Goal: Book appointment/travel/reservation

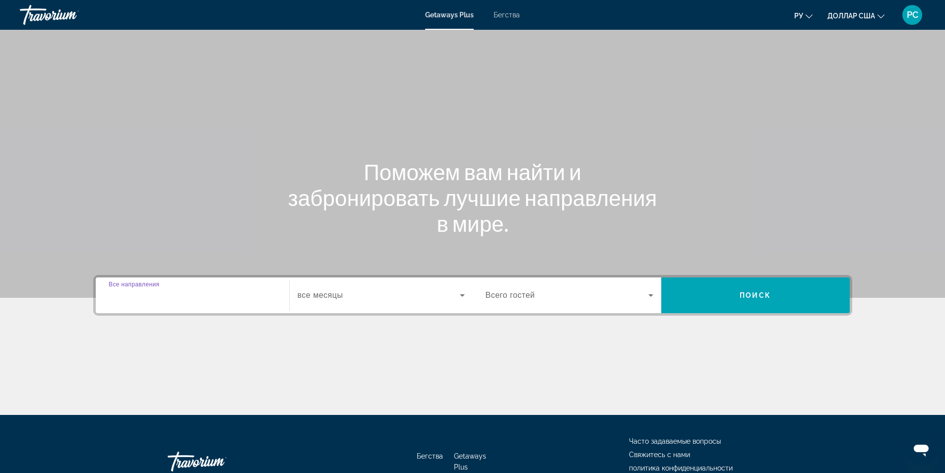
click at [223, 298] on input "Destination Все направления" at bounding box center [193, 296] width 168 height 12
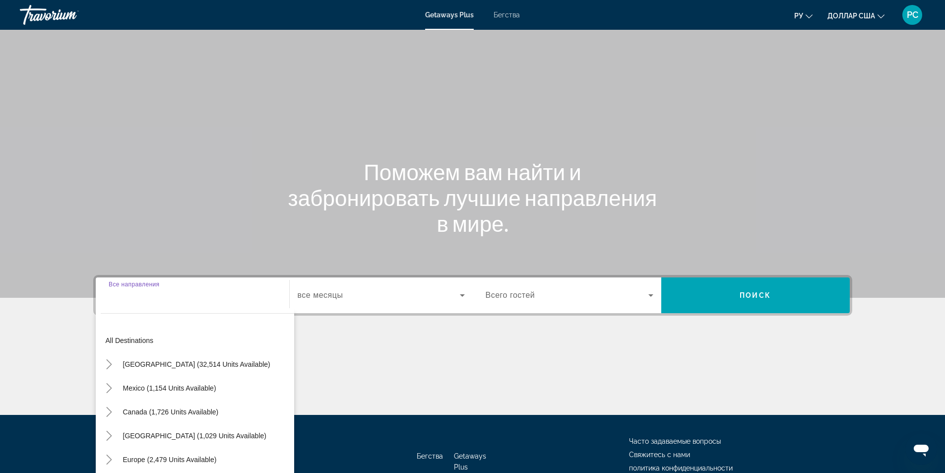
scroll to position [63, 0]
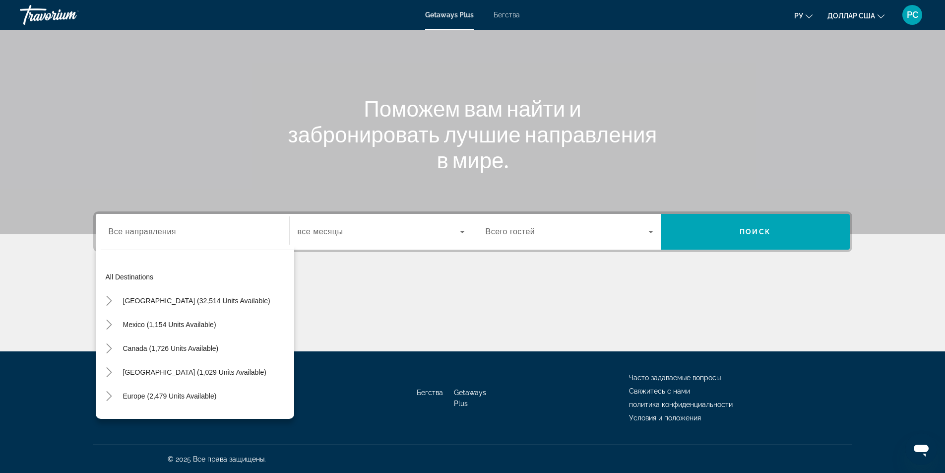
click at [222, 248] on div "All destinations United States (32,514 units available) Mexico (1,154 units ava…" at bounding box center [195, 331] width 198 height 174
click at [360, 238] on div "Виджет поиска" at bounding box center [381, 232] width 167 height 28
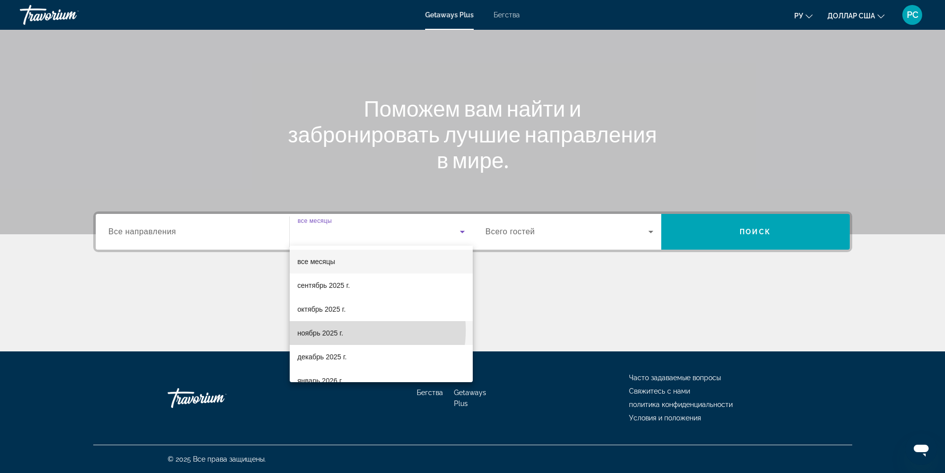
click at [345, 330] on mat-option "ноябрь 2025 г." at bounding box center [381, 333] width 183 height 24
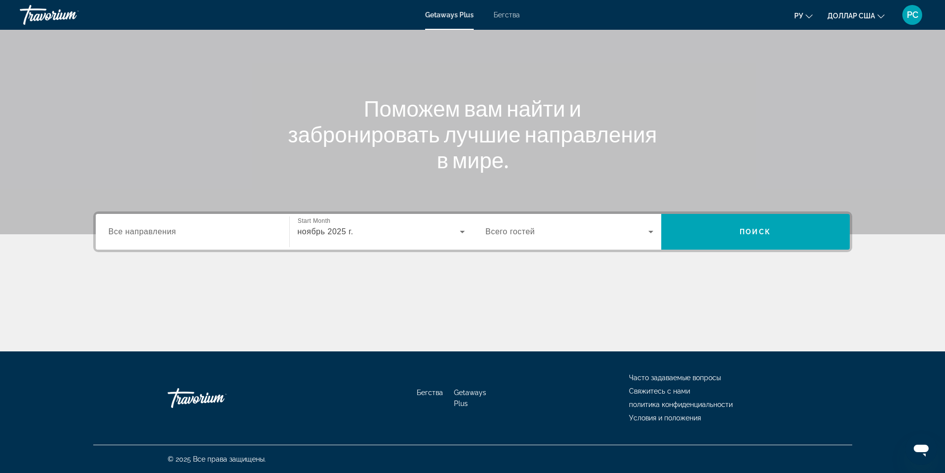
click at [508, 234] on span "Всего гостей" at bounding box center [510, 231] width 50 height 8
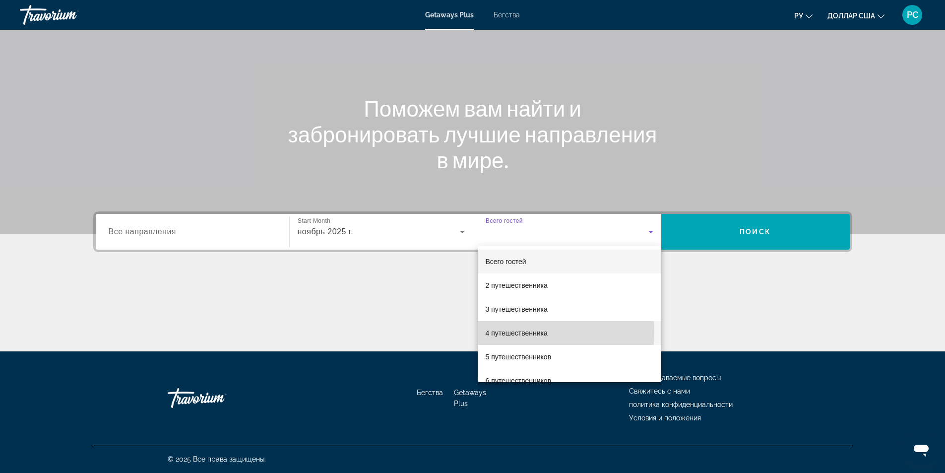
click at [503, 332] on font "4 путешественника" at bounding box center [516, 333] width 62 height 8
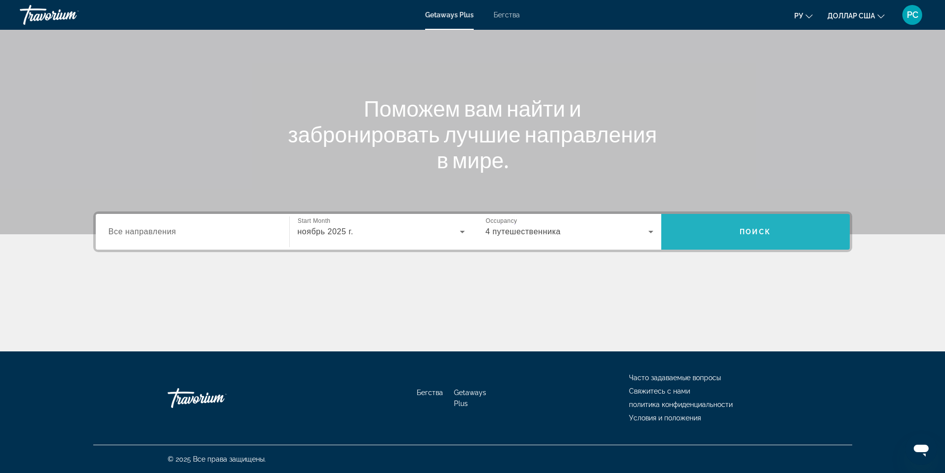
click at [739, 234] on span "Поиск" at bounding box center [754, 232] width 31 height 8
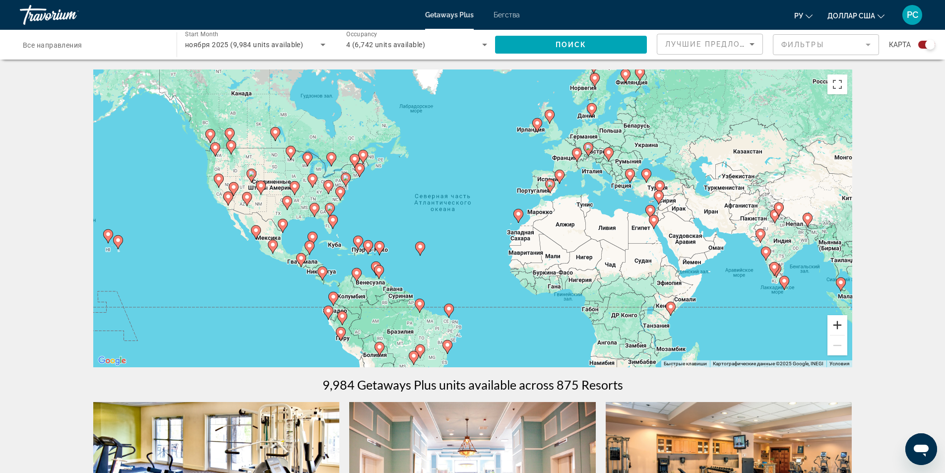
click at [838, 322] on button "Увеличить" at bounding box center [837, 325] width 20 height 20
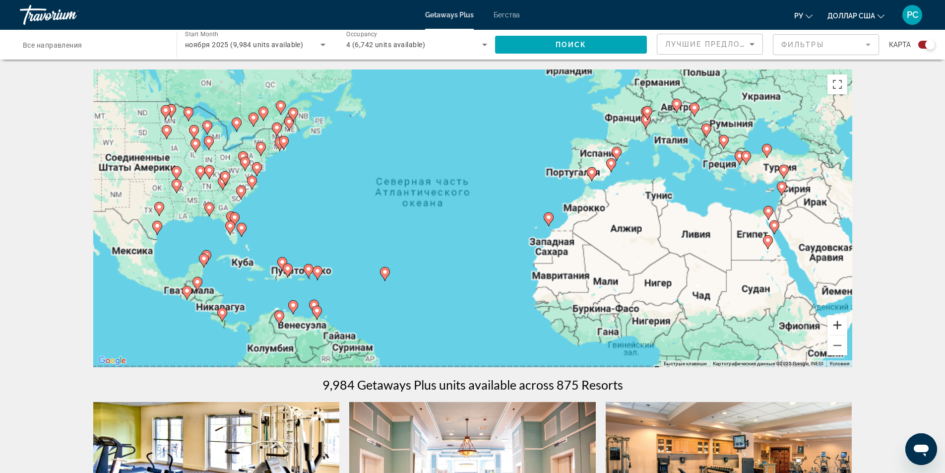
click at [838, 321] on button "Увеличить" at bounding box center [837, 325] width 20 height 20
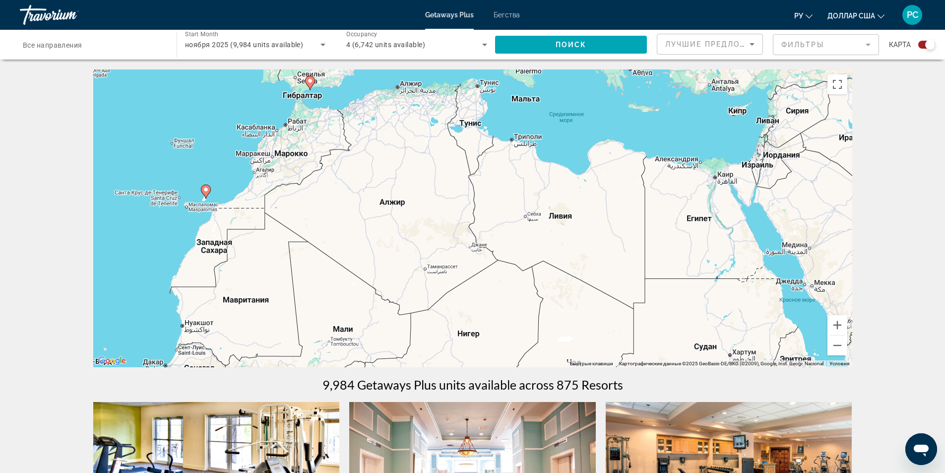
drag, startPoint x: 738, startPoint y: 259, endPoint x: 245, endPoint y: 220, distance: 495.0
click at [247, 219] on div "Чтобы активировать перетаскивание с помощью клавиатуры, нажмите Alt + Ввод. Пос…" at bounding box center [472, 218] width 759 height 298
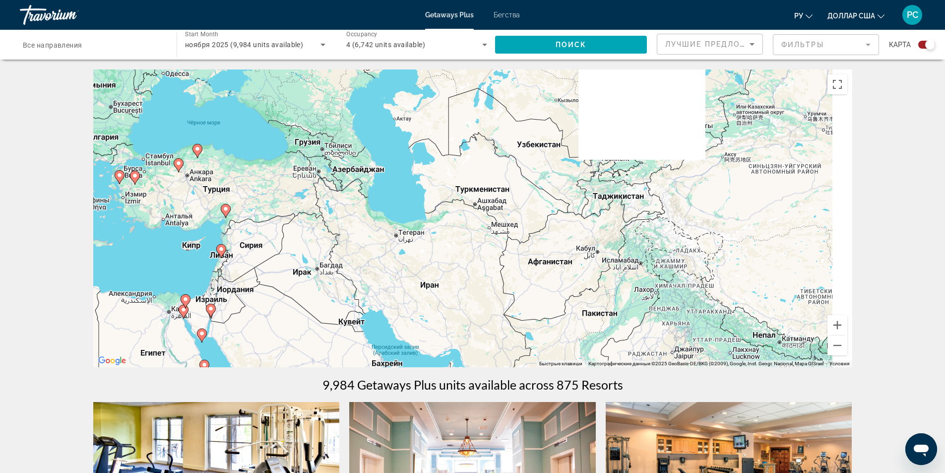
drag, startPoint x: 771, startPoint y: 231, endPoint x: 263, endPoint y: 422, distance: 542.7
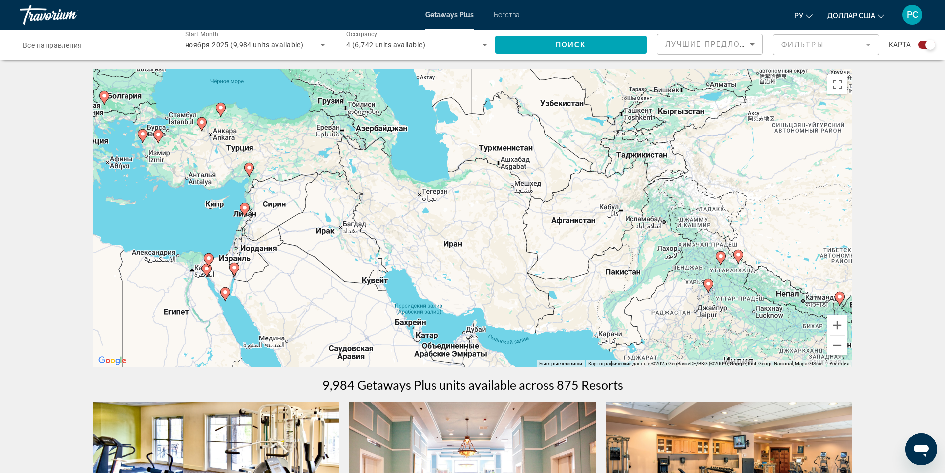
drag, startPoint x: 393, startPoint y: 308, endPoint x: 449, endPoint y: 175, distance: 144.7
click at [450, 189] on div "Чтобы активировать перетаскивание с помощью клавиатуры, нажмите Alt + Ввод. Пос…" at bounding box center [472, 218] width 759 height 298
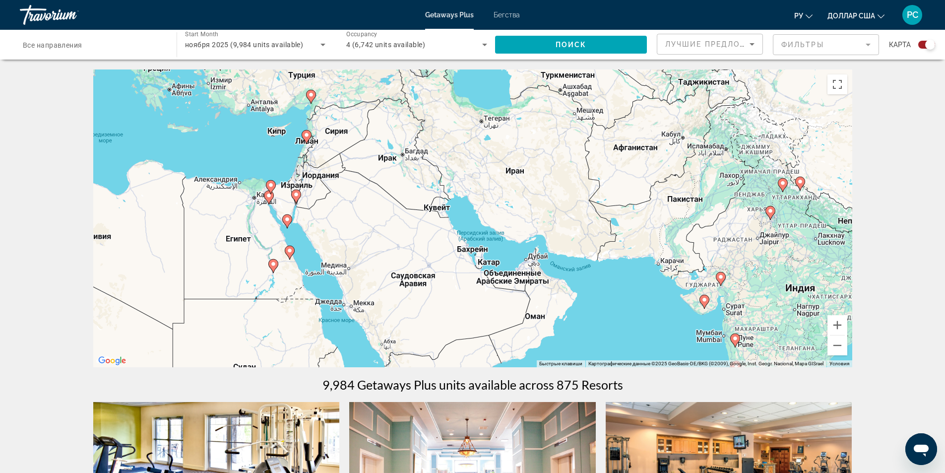
drag, startPoint x: 456, startPoint y: 308, endPoint x: 546, endPoint y: 261, distance: 102.0
click at [546, 261] on div "Чтобы активировать перетаскивание с помощью клавиатуры, нажмите Alt + Ввод. Пос…" at bounding box center [472, 218] width 759 height 298
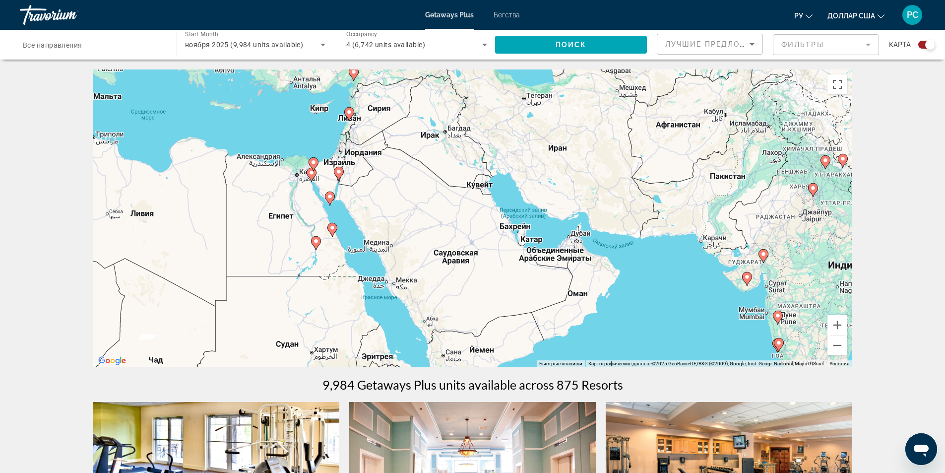
drag, startPoint x: 448, startPoint y: 298, endPoint x: 475, endPoint y: 293, distance: 26.7
click at [475, 293] on div "Чтобы активировать перетаскивание с помощью клавиатуры, нажмите Alt + Ввод. Пос…" at bounding box center [472, 218] width 759 height 298
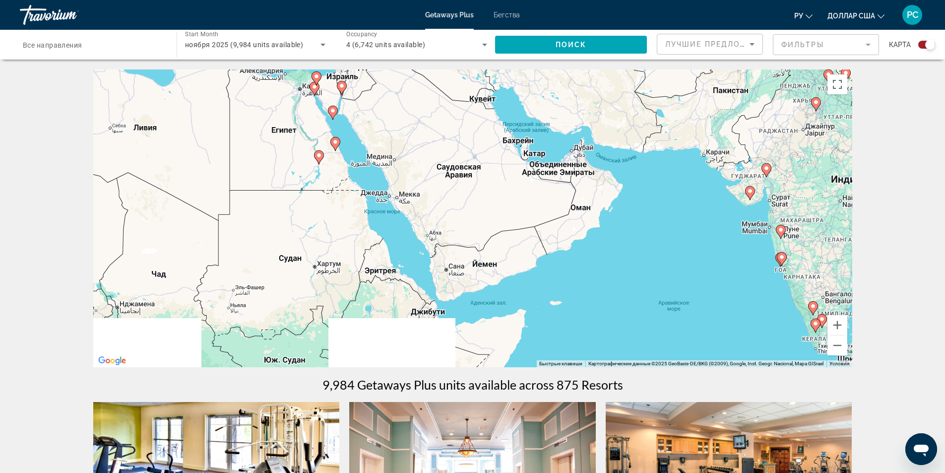
drag, startPoint x: 616, startPoint y: 318, endPoint x: 622, endPoint y: 232, distance: 86.0
click at [622, 232] on div "Чтобы активировать перетаскивание с помощью клавиатуры, нажмите Alt + Ввод. Пос…" at bounding box center [472, 218] width 759 height 298
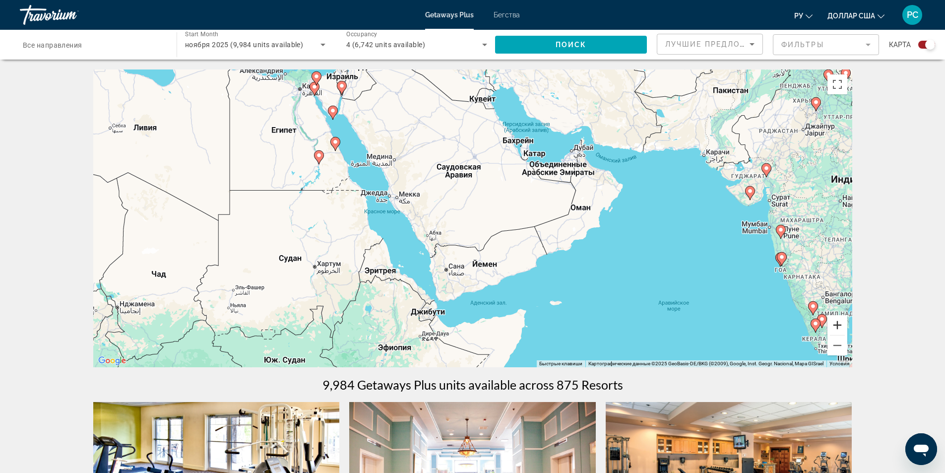
click at [836, 322] on button "Увеличить" at bounding box center [837, 325] width 20 height 20
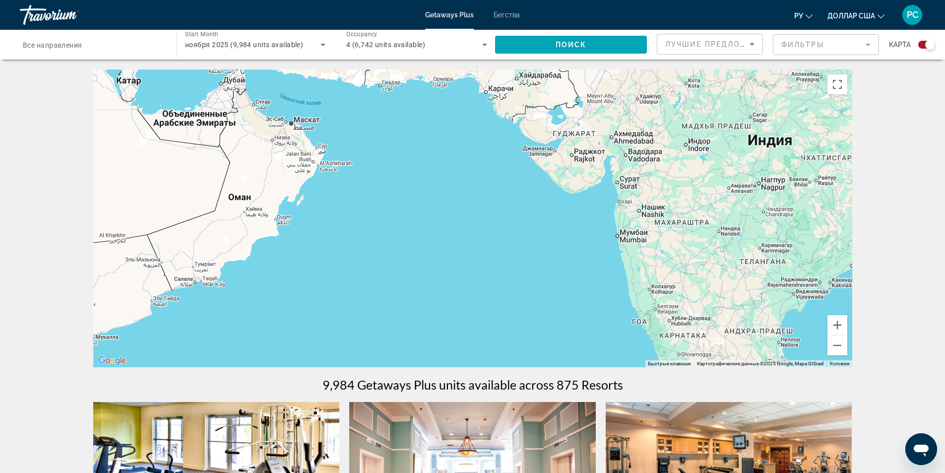
drag, startPoint x: 684, startPoint y: 225, endPoint x: 205, endPoint y: 208, distance: 479.3
click at [207, 210] on div "Чтобы активировать перетаскивание с помощью клавиатуры, нажмите Alt + Ввод. Пос…" at bounding box center [472, 218] width 759 height 298
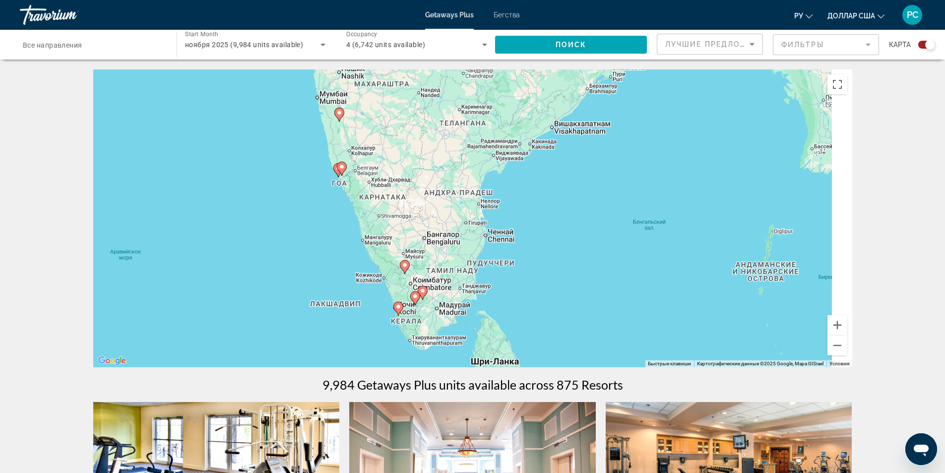
drag, startPoint x: 719, startPoint y: 261, endPoint x: 472, endPoint y: 150, distance: 270.3
click at [472, 151] on div "Чтобы активировать перетаскивание с помощью клавиатуры, нажмите Alt + Ввод. Пос…" at bounding box center [472, 218] width 759 height 298
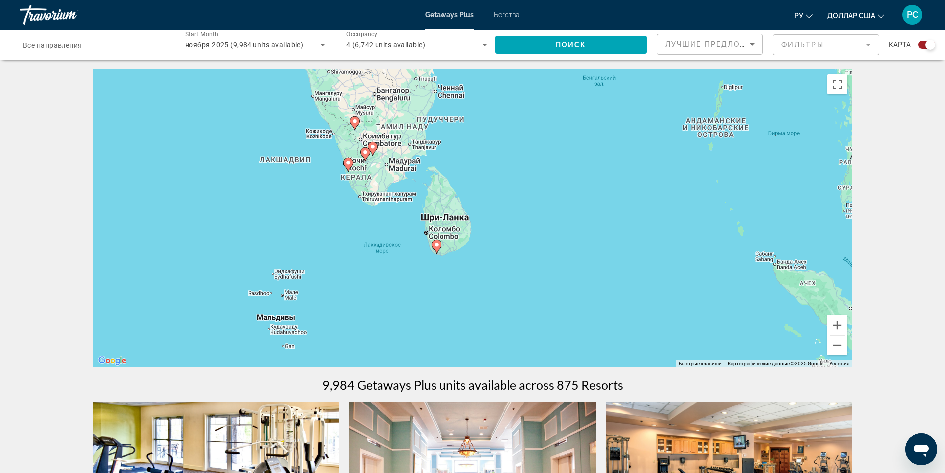
drag, startPoint x: 573, startPoint y: 286, endPoint x: 529, endPoint y: 160, distance: 132.8
click at [529, 160] on div "Чтобы активировать перетаскивание с помощью клавиатуры, нажмите Alt + Ввод. Пос…" at bounding box center [472, 218] width 759 height 298
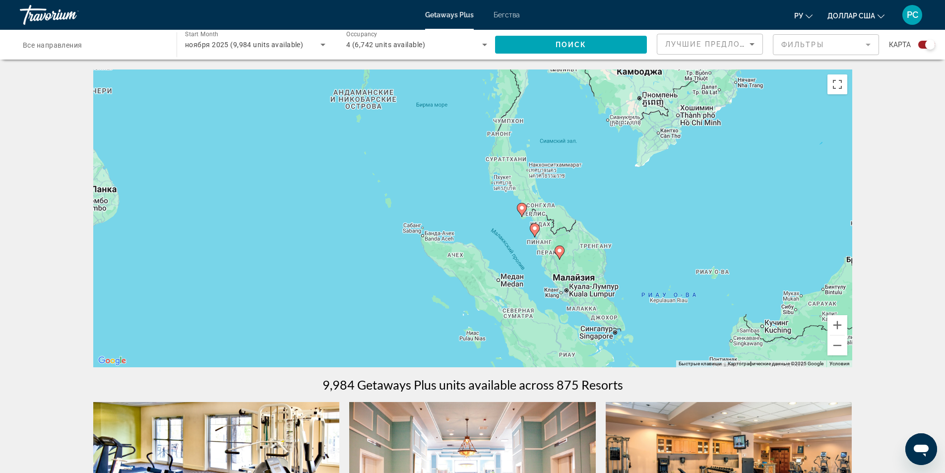
drag, startPoint x: 611, startPoint y: 243, endPoint x: 257, endPoint y: 216, distance: 355.6
click at [257, 216] on div "Чтобы активировать перетаскивание с помощью клавиатуры, нажмите Alt + Ввод. Пос…" at bounding box center [472, 218] width 759 height 298
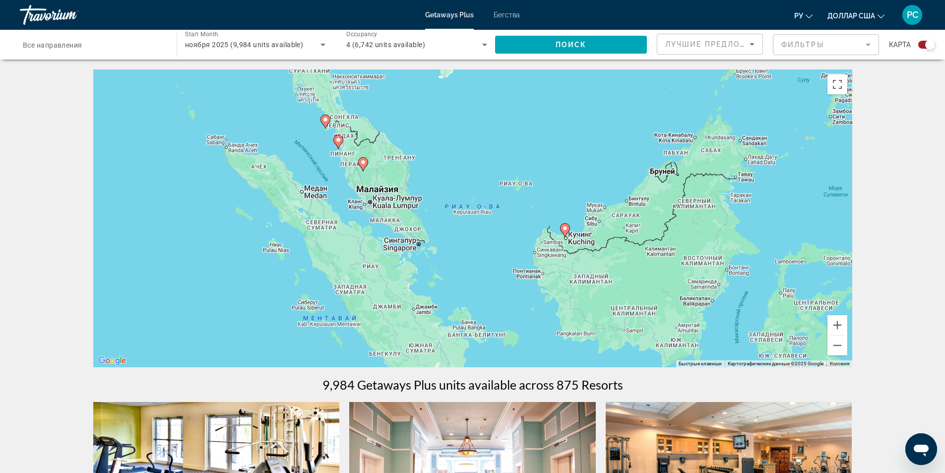
drag, startPoint x: 697, startPoint y: 232, endPoint x: 485, endPoint y: 127, distance: 236.4
click at [487, 131] on div "Чтобы активировать перетаскивание с помощью клавиатуры, нажмите Alt + Ввод. Пос…" at bounding box center [472, 218] width 759 height 298
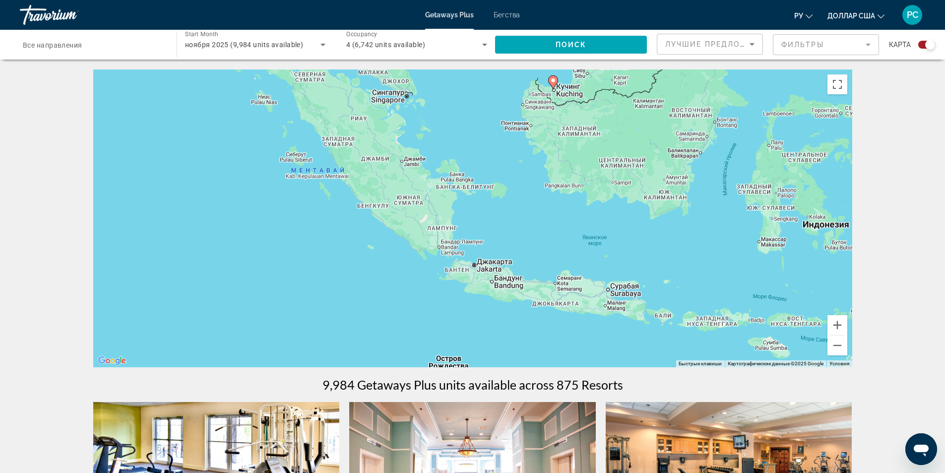
drag, startPoint x: 565, startPoint y: 299, endPoint x: 582, endPoint y: 149, distance: 150.7
click at [580, 151] on div "Чтобы активировать перетаскивание с помощью клавиатуры, нажмите Alt + Ввод. Пос…" at bounding box center [472, 218] width 759 height 298
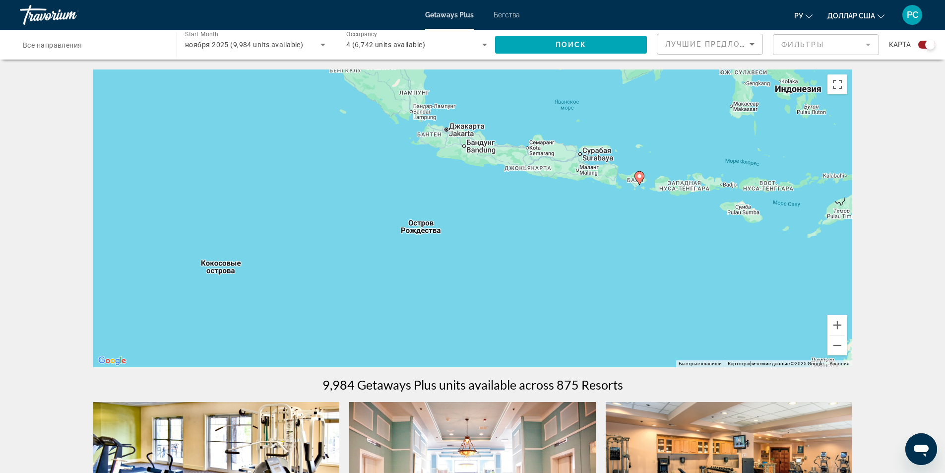
drag, startPoint x: 455, startPoint y: 292, endPoint x: 407, endPoint y: 191, distance: 111.3
click at [407, 191] on div "Чтобы активировать перетаскивание с помощью клавиатуры, нажмите Alt + Ввод. Пос…" at bounding box center [472, 218] width 759 height 298
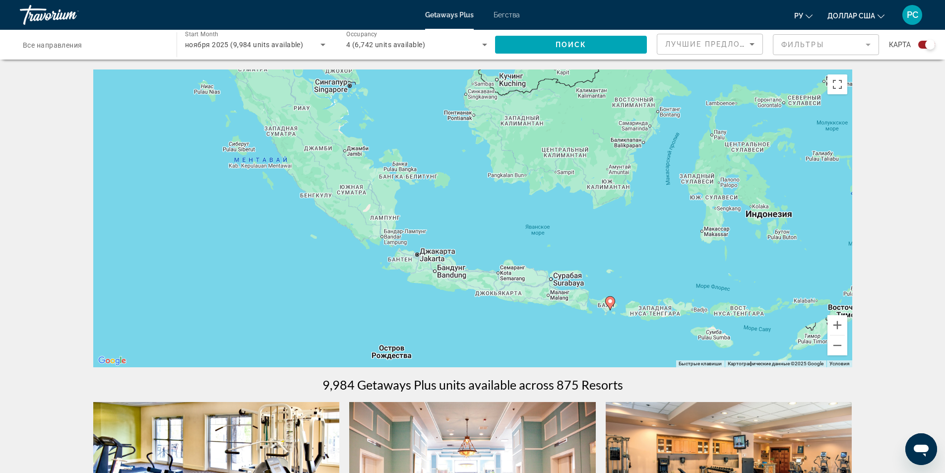
drag, startPoint x: 569, startPoint y: 310, endPoint x: 549, endPoint y: 448, distance: 138.8
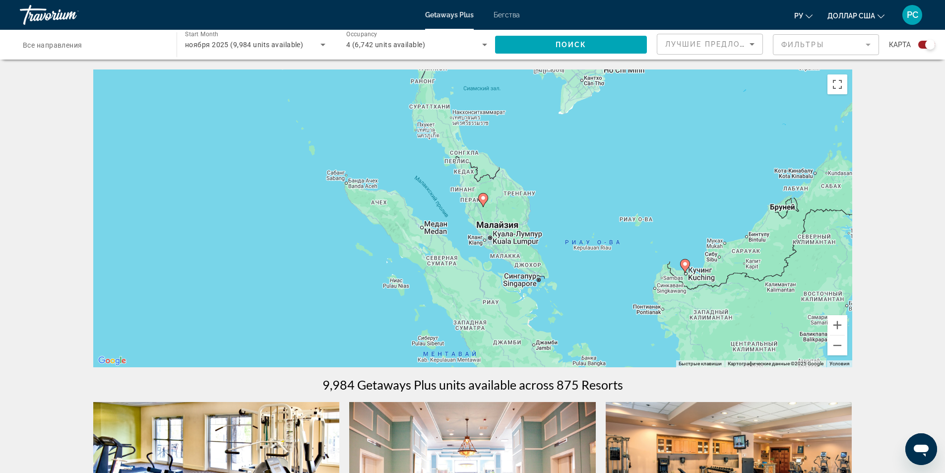
drag, startPoint x: 308, startPoint y: 286, endPoint x: 502, endPoint y: 492, distance: 282.4
click at [502, 472] on html "Перейти к общему содержанию Getaways Plus Бегства ру English Español Français I…" at bounding box center [472, 236] width 945 height 473
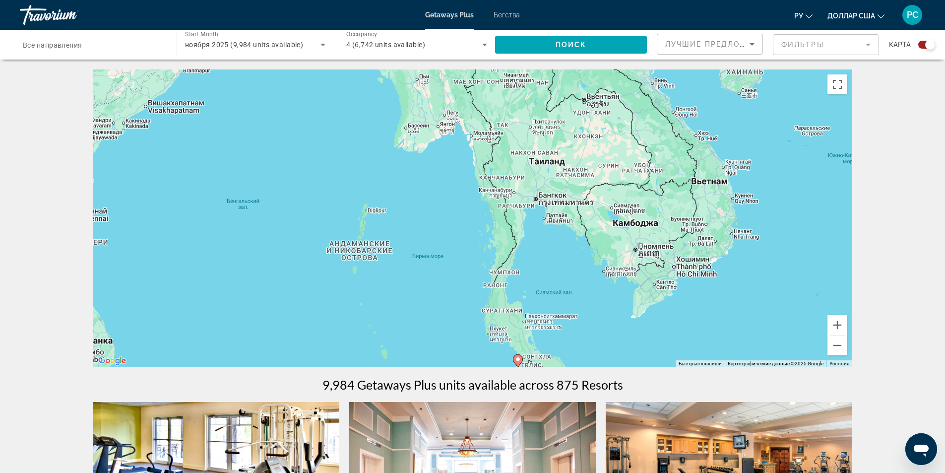
drag, startPoint x: 280, startPoint y: 273, endPoint x: 336, endPoint y: 455, distance: 189.9
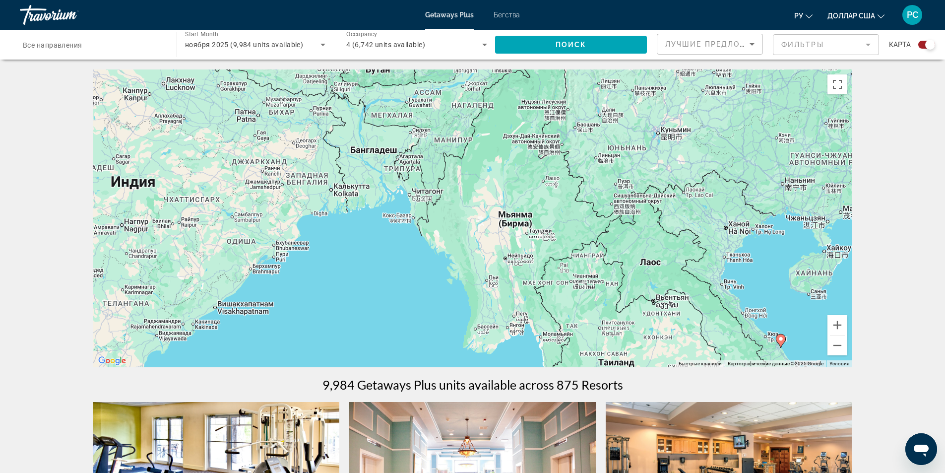
drag, startPoint x: 228, startPoint y: 249, endPoint x: 296, endPoint y: 441, distance: 203.1
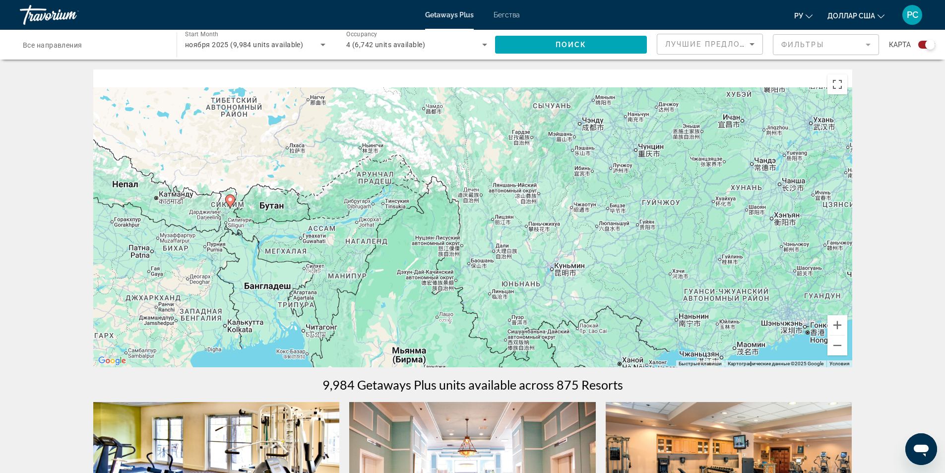
drag, startPoint x: 630, startPoint y: 325, endPoint x: 521, endPoint y: 460, distance: 172.8
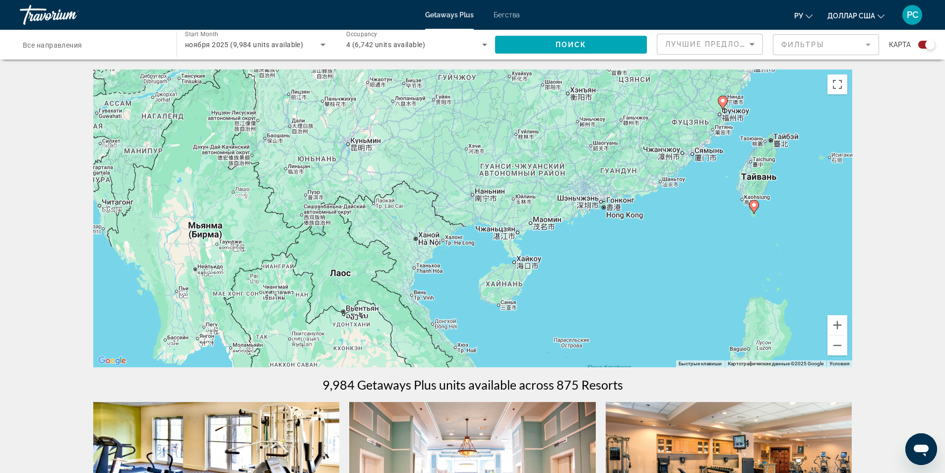
drag, startPoint x: 525, startPoint y: 306, endPoint x: 318, endPoint y: 170, distance: 247.4
click at [318, 170] on div "Чтобы активировать перетаскивание с помощью клавиатуры, нажмите Alt + Ввод. Пос…" at bounding box center [472, 218] width 759 height 298
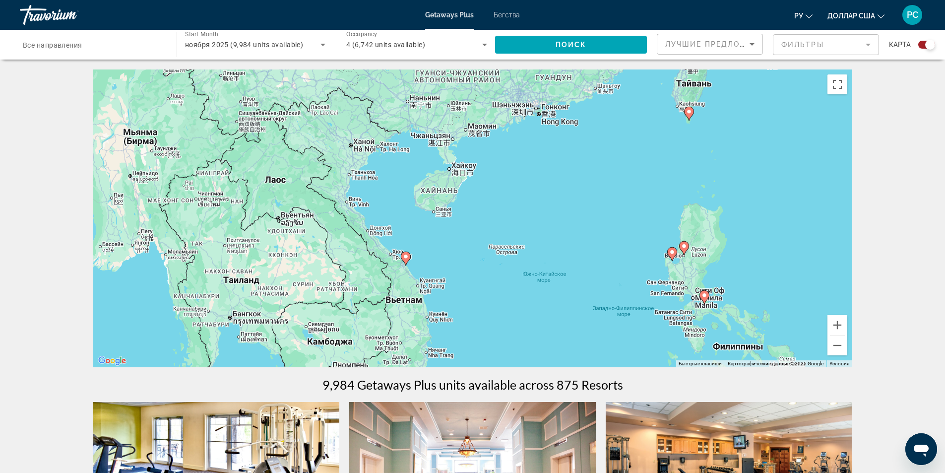
drag, startPoint x: 669, startPoint y: 248, endPoint x: 605, endPoint y: 156, distance: 112.2
click at [605, 156] on div "Чтобы активировать перетаскивание с помощью клавиатуры, нажмите Alt + Ввод. Пос…" at bounding box center [472, 218] width 759 height 298
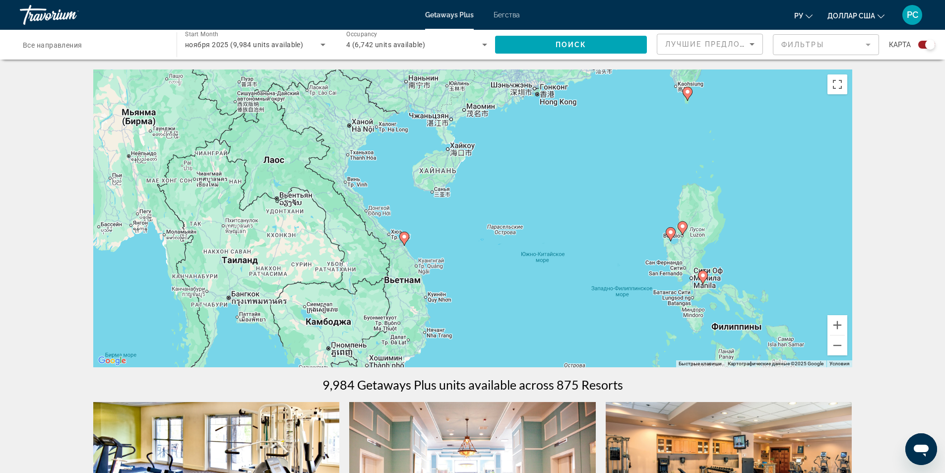
drag, startPoint x: 566, startPoint y: 291, endPoint x: 565, endPoint y: 269, distance: 21.9
click at [565, 269] on div "Чтобы активировать перетаскивание с помощью клавиатуры, нажмите Alt + Ввод. Пос…" at bounding box center [472, 218] width 759 height 298
click at [401, 240] on gmp-advanced-marker "Основное содержание" at bounding box center [404, 238] width 10 height 15
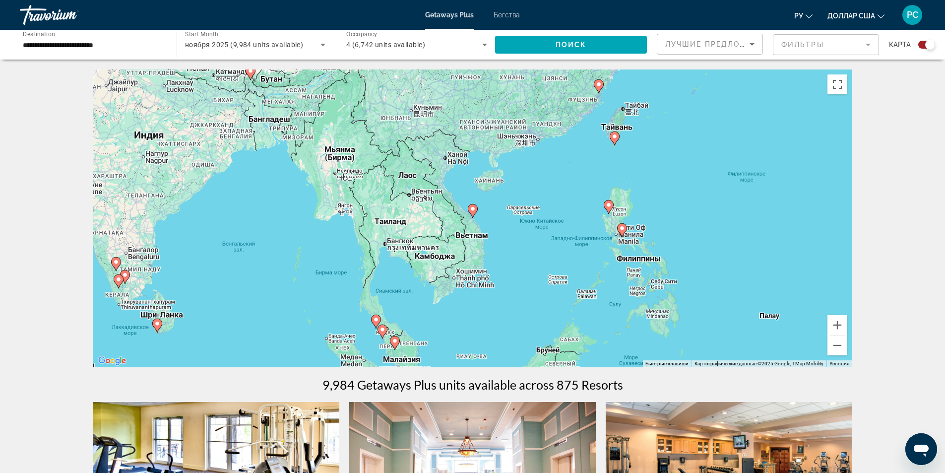
click at [475, 218] on div "Чтобы активировать перетаскивание с помощью клавиатуры, нажмите Alt + Ввод. Пос…" at bounding box center [472, 218] width 759 height 298
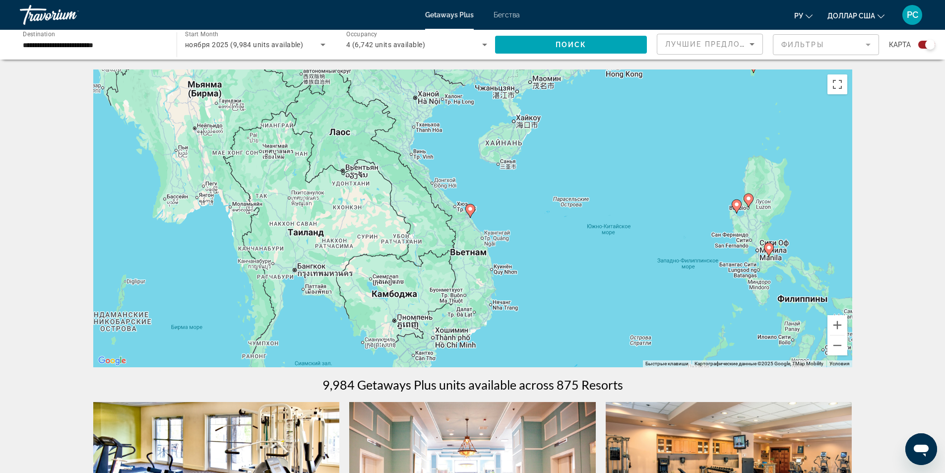
click at [470, 213] on icon "Основное содержание" at bounding box center [469, 210] width 9 height 13
type input "**********"
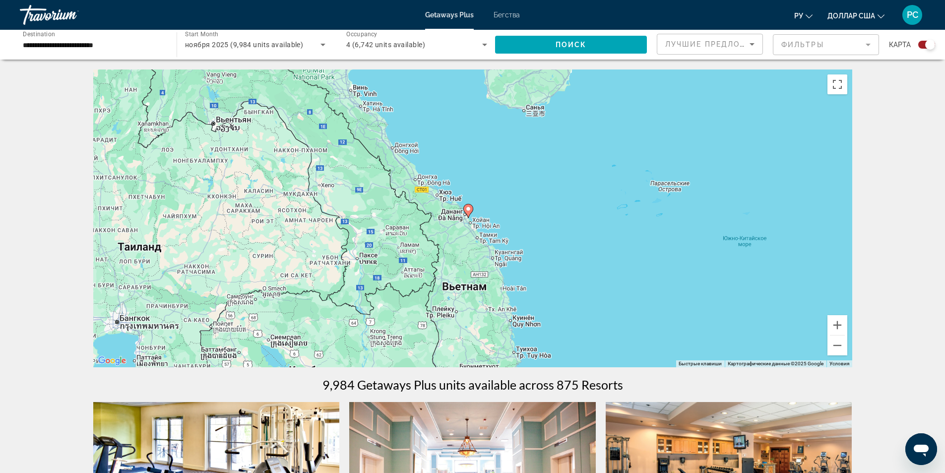
click at [468, 213] on icon "Основное содержание" at bounding box center [467, 210] width 9 height 13
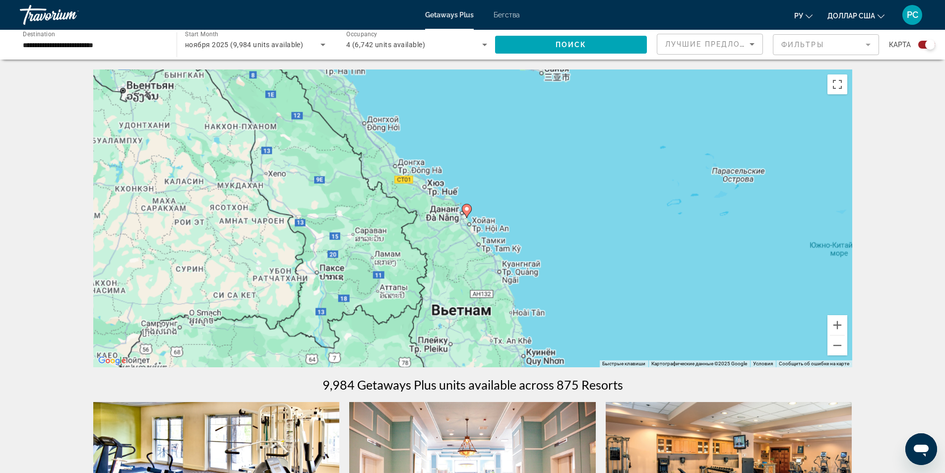
click at [468, 213] on div "Для навигации используйте клавиши со стрелками. Чтобы активировать перетаскиван…" at bounding box center [472, 218] width 759 height 298
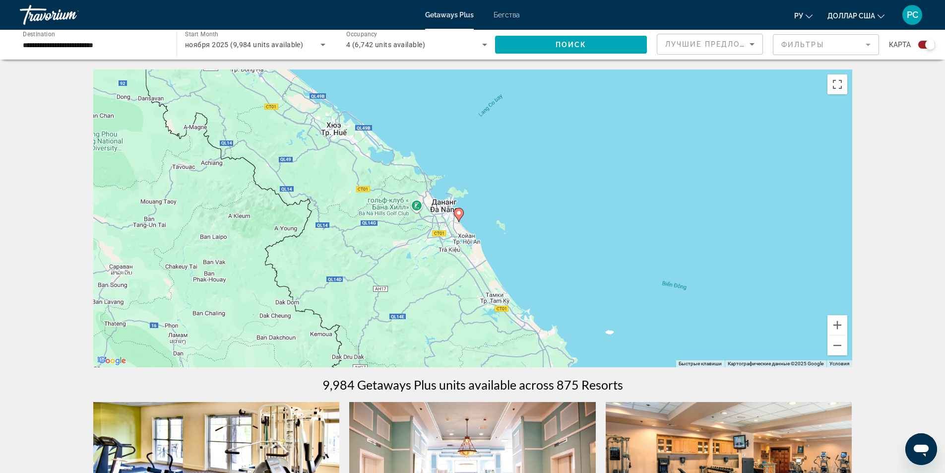
click at [458, 217] on icon "Основное содержание" at bounding box center [458, 214] width 9 height 13
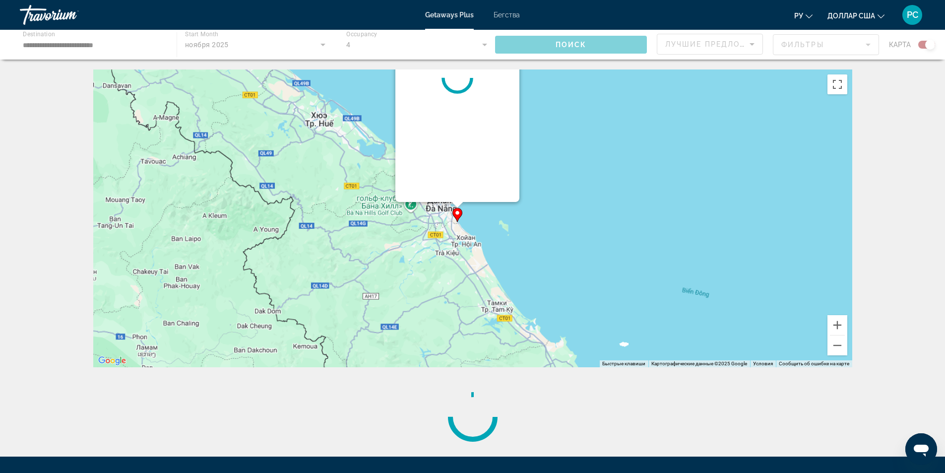
click at [458, 217] on div "Для навигации используйте клавиши со стрелками. Чтобы активировать перетаскиван…" at bounding box center [472, 218] width 759 height 298
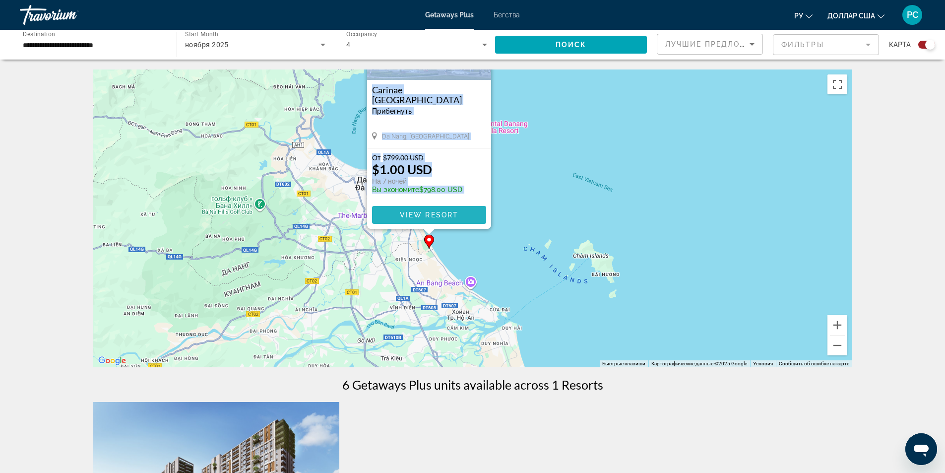
click at [449, 215] on span "View Resort" at bounding box center [428, 215] width 59 height 8
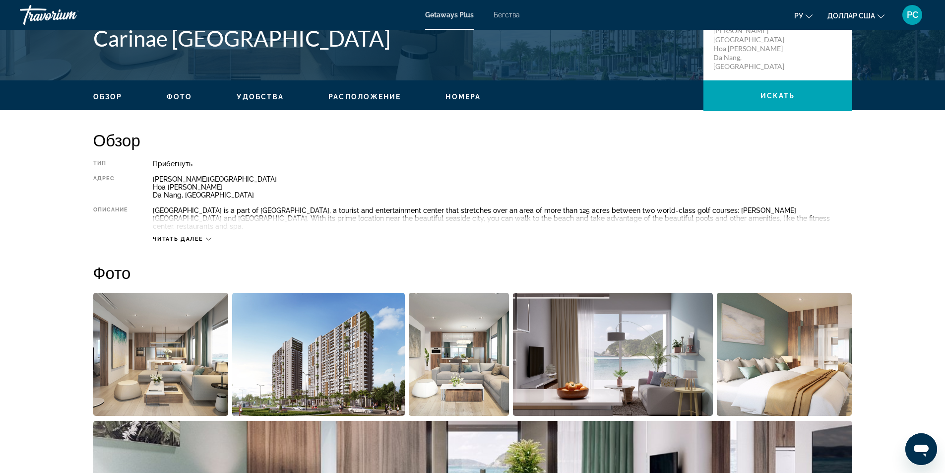
scroll to position [248, 0]
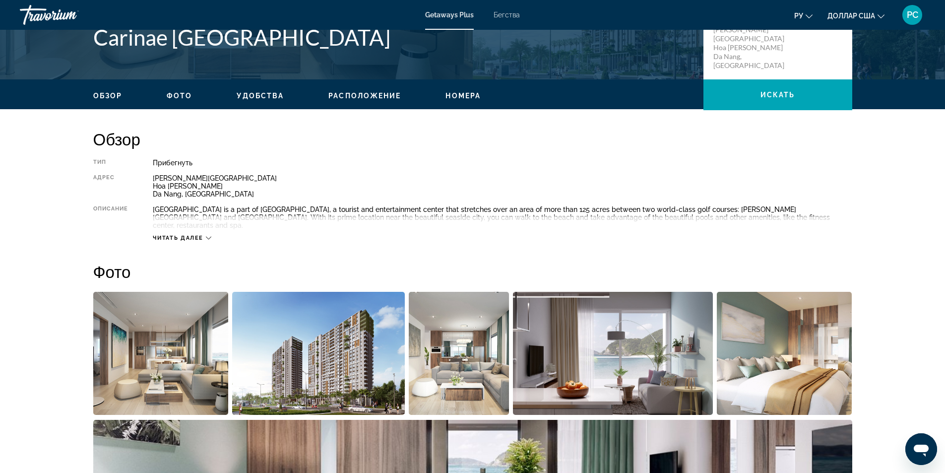
click at [206, 235] on div "Читать далее" at bounding box center [182, 238] width 59 height 6
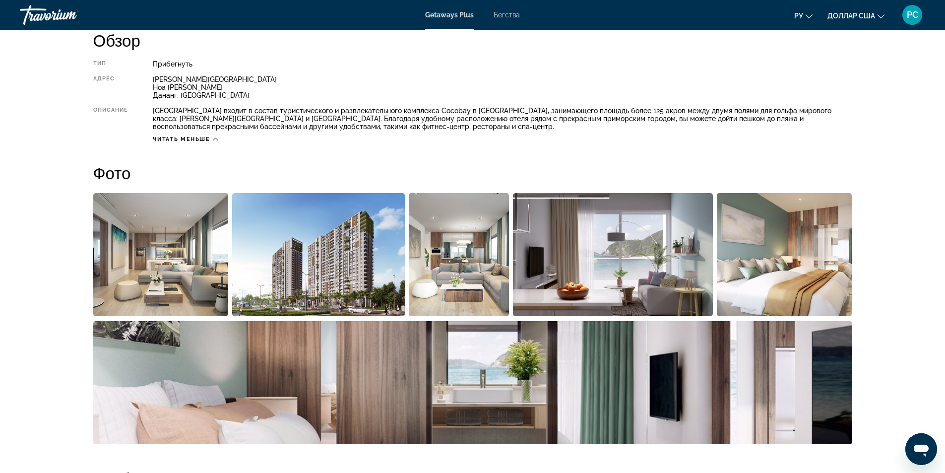
scroll to position [347, 0]
click at [165, 270] on img "Открыть полноэкранный слайдер изображений" at bounding box center [160, 253] width 135 height 123
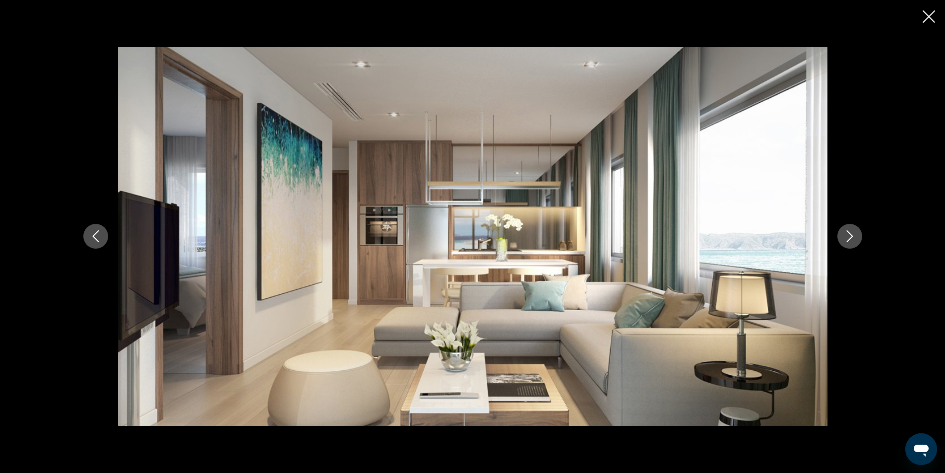
click at [852, 240] on icon "Next image" at bounding box center [849, 236] width 12 height 12
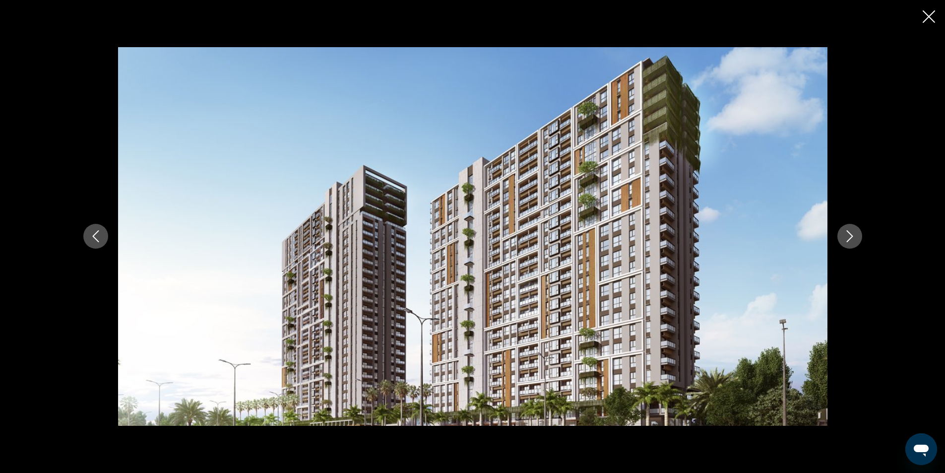
click at [852, 240] on icon "Next image" at bounding box center [849, 236] width 12 height 12
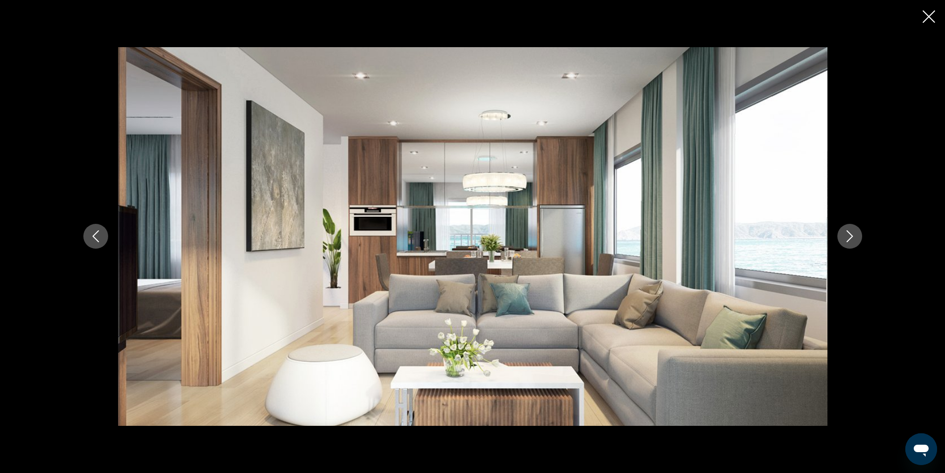
click at [852, 240] on icon "Next image" at bounding box center [849, 236] width 12 height 12
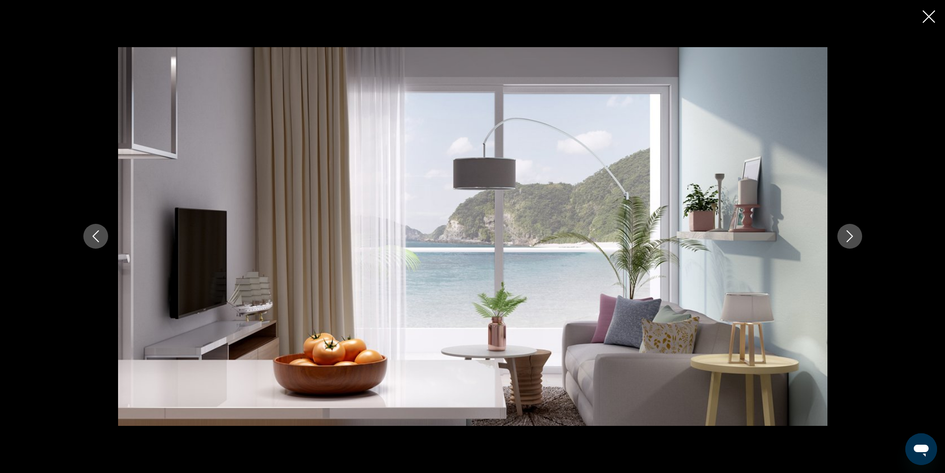
click at [852, 240] on icon "Next image" at bounding box center [849, 236] width 12 height 12
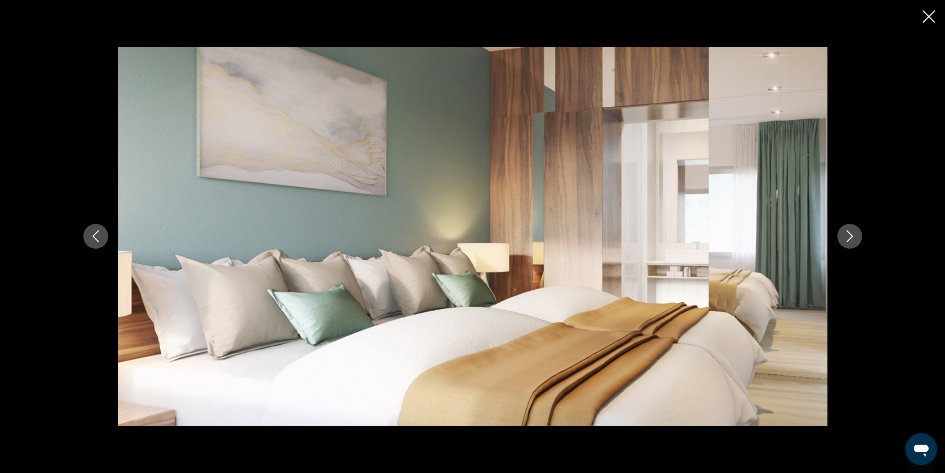
click at [852, 240] on icon "Next image" at bounding box center [849, 236] width 12 height 12
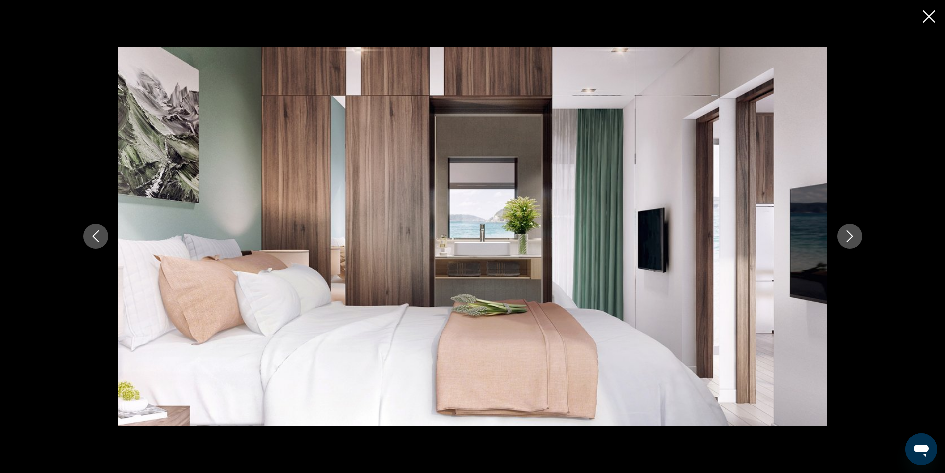
click at [852, 240] on icon "Next image" at bounding box center [849, 236] width 12 height 12
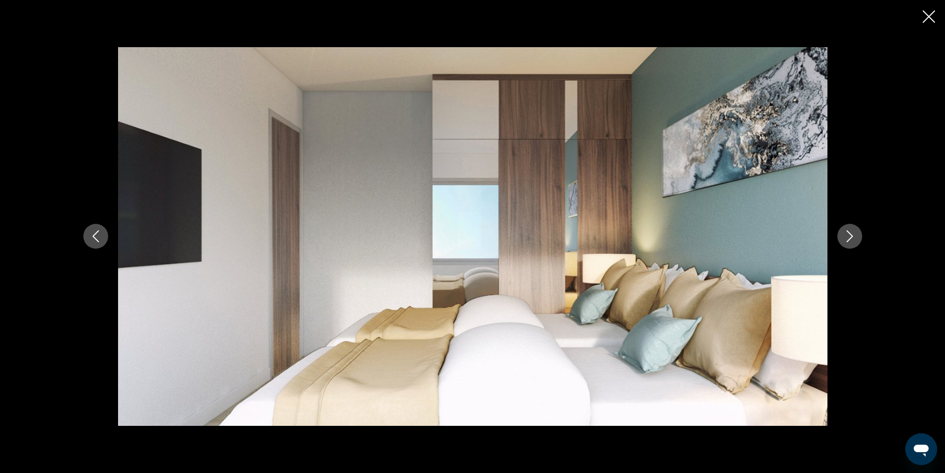
click at [852, 240] on icon "Next image" at bounding box center [849, 236] width 12 height 12
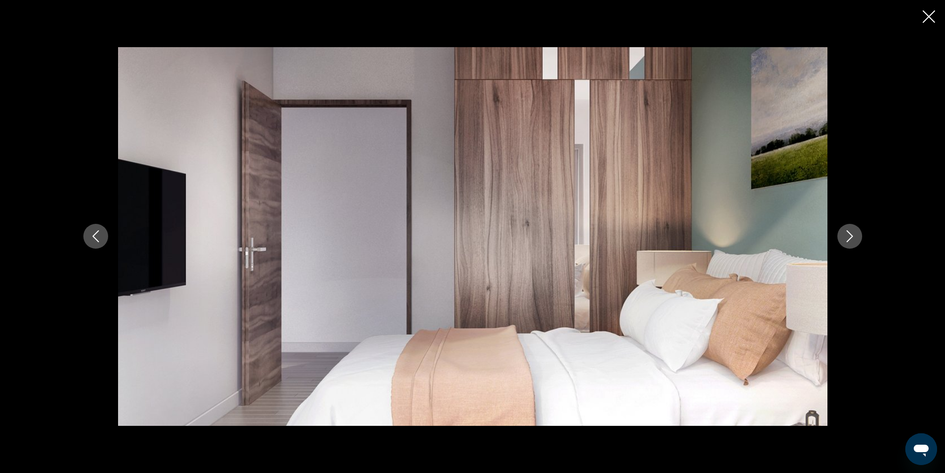
click at [852, 240] on icon "Next image" at bounding box center [849, 236] width 12 height 12
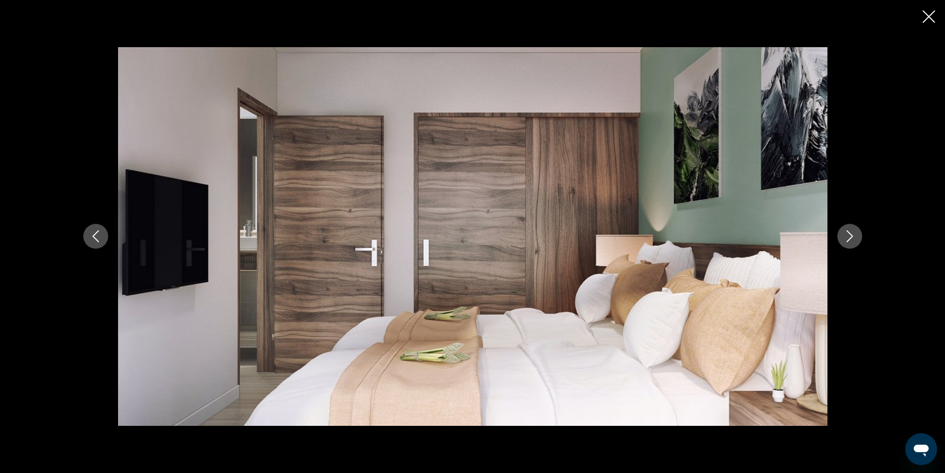
click at [852, 240] on icon "Next image" at bounding box center [849, 236] width 12 height 12
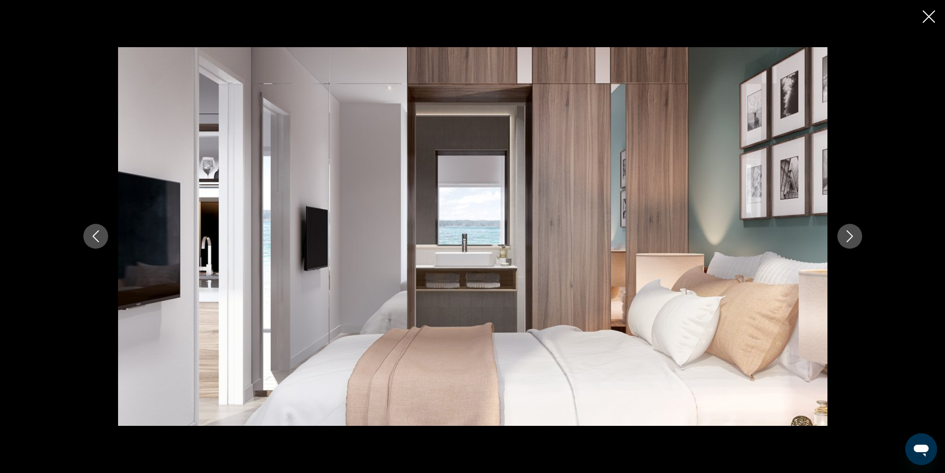
click at [852, 240] on icon "Next image" at bounding box center [849, 236] width 12 height 12
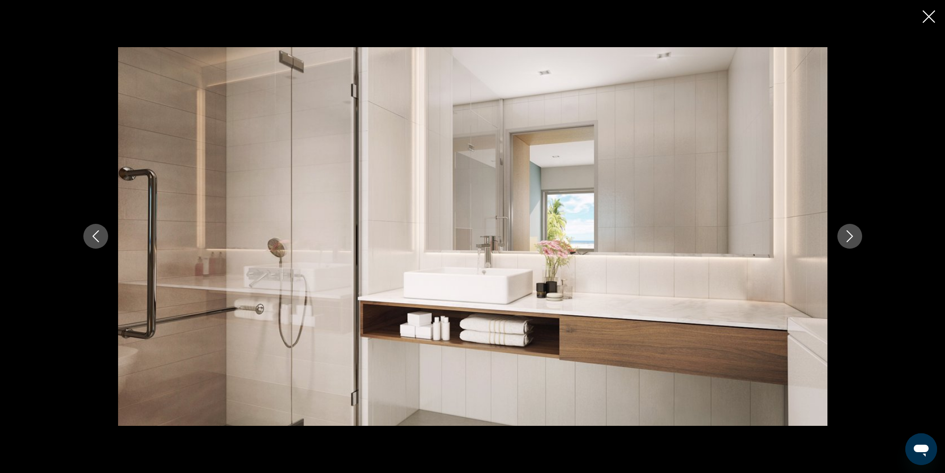
click at [852, 240] on icon "Next image" at bounding box center [849, 236] width 12 height 12
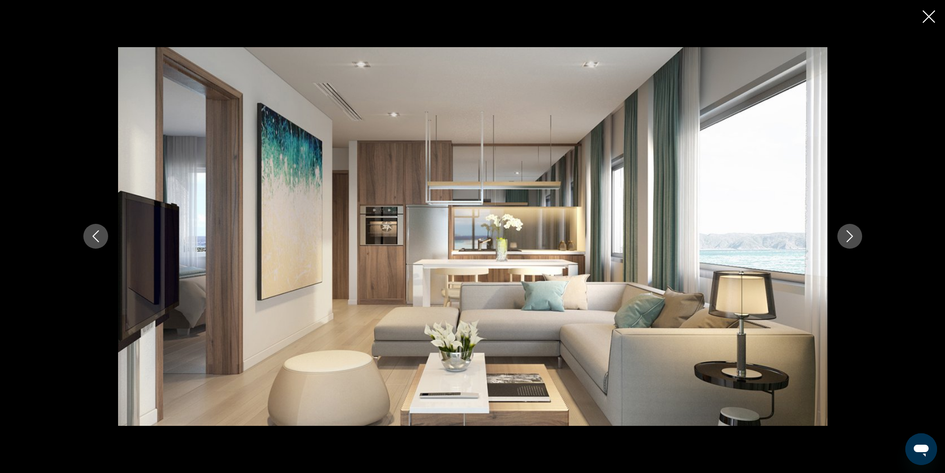
click at [852, 240] on icon "Next image" at bounding box center [849, 236] width 12 height 12
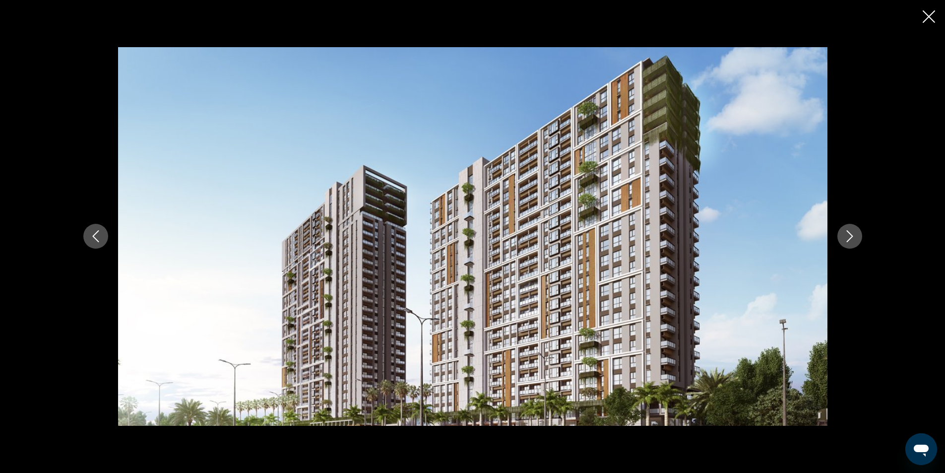
click at [852, 240] on icon "Next image" at bounding box center [849, 236] width 12 height 12
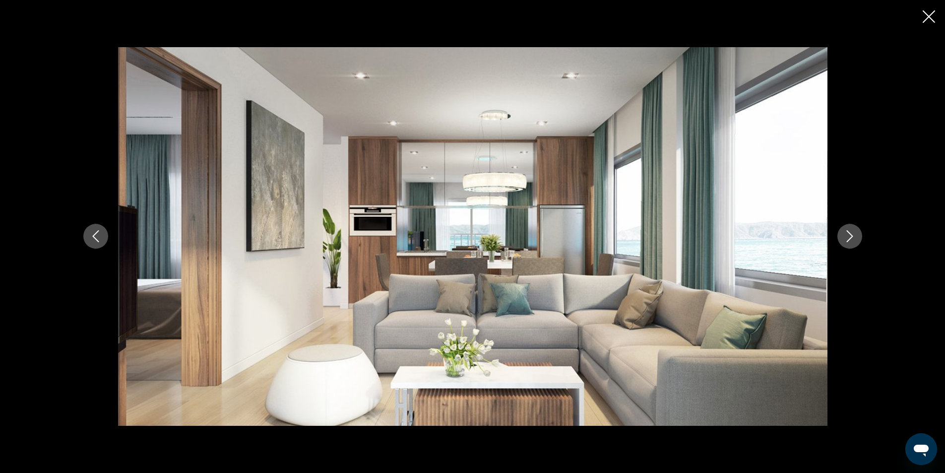
click at [929, 15] on icon "Close slideshow" at bounding box center [928, 16] width 12 height 12
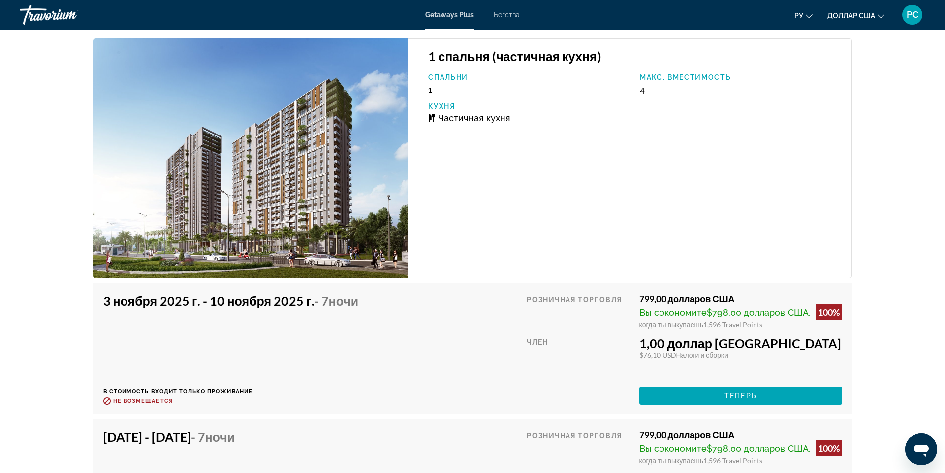
scroll to position [1485, 0]
